Goal: Find specific page/section

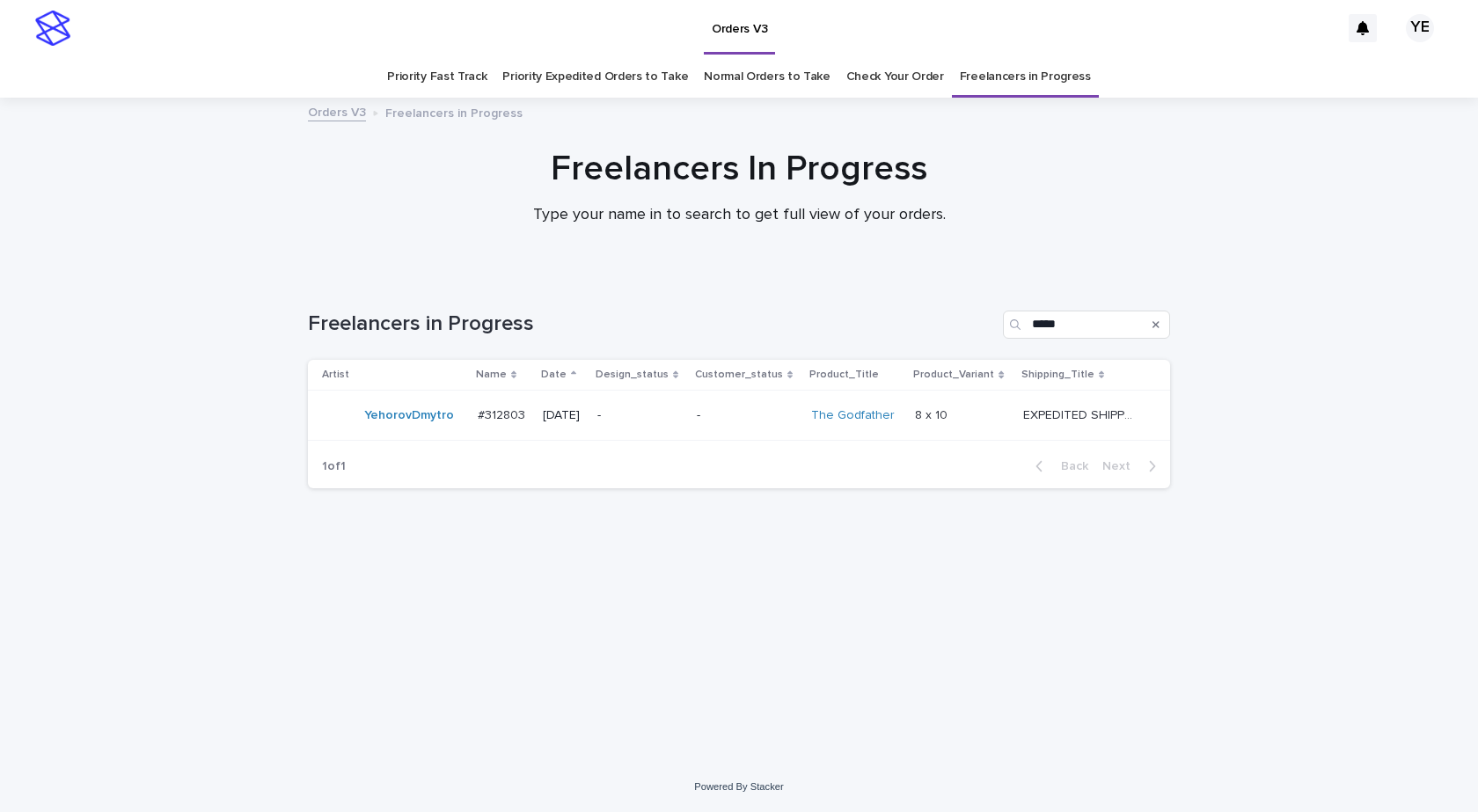
click at [423, 436] on td "YehorovDmytro" at bounding box center [390, 416] width 163 height 50
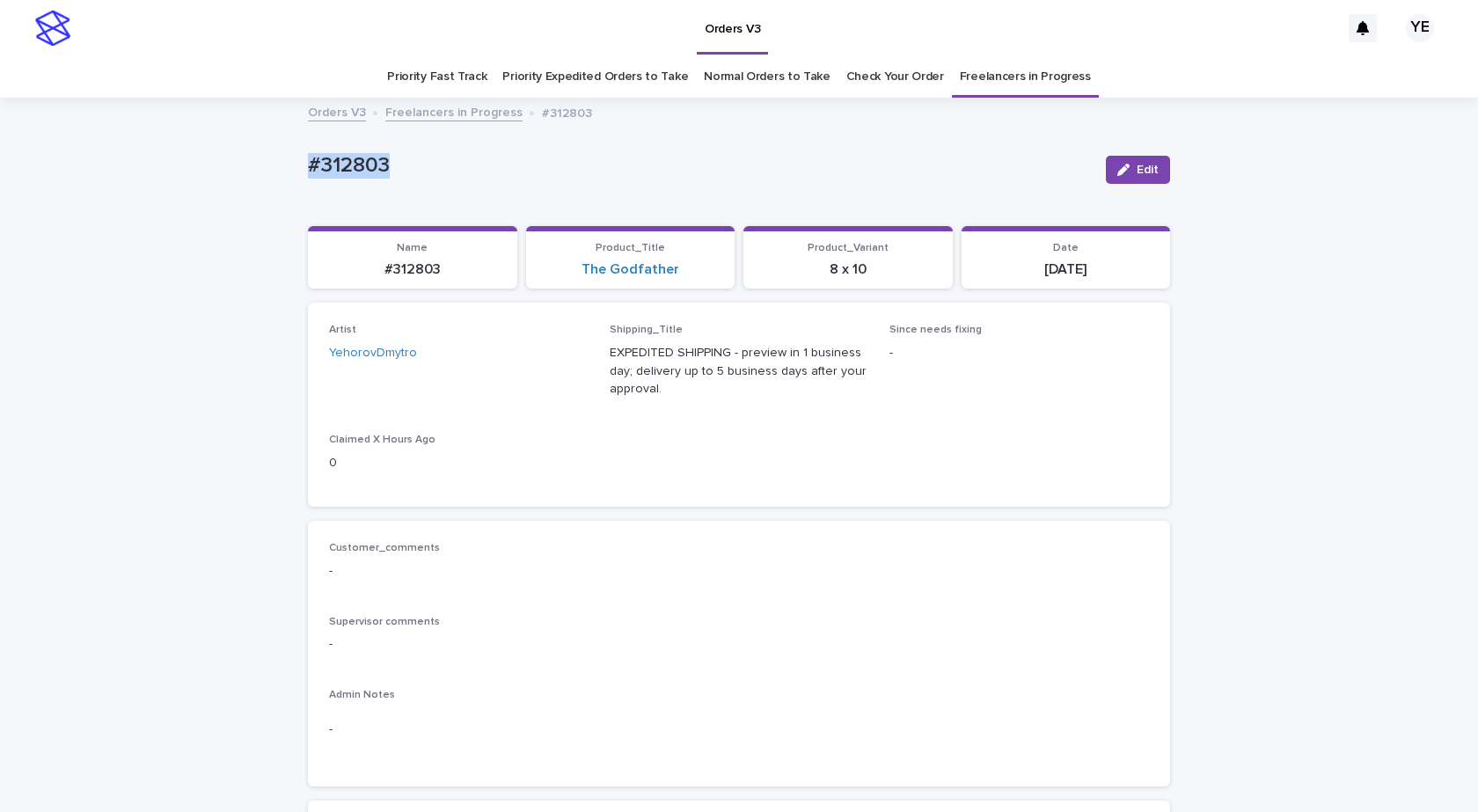
drag, startPoint x: 324, startPoint y: 160, endPoint x: 253, endPoint y: 159, distance: 71.0
copy p "#312803"
